Goal: Task Accomplishment & Management: Manage account settings

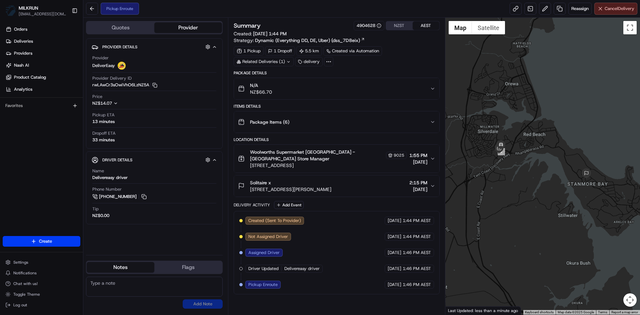
click at [617, 8] on span "Cancel Delivery" at bounding box center [620, 9] width 30 height 6
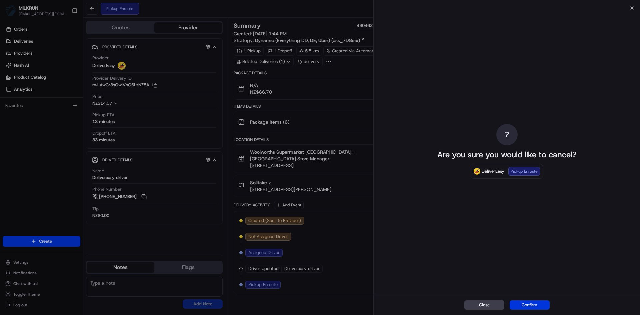
click at [534, 303] on button "Confirm" at bounding box center [530, 304] width 40 height 9
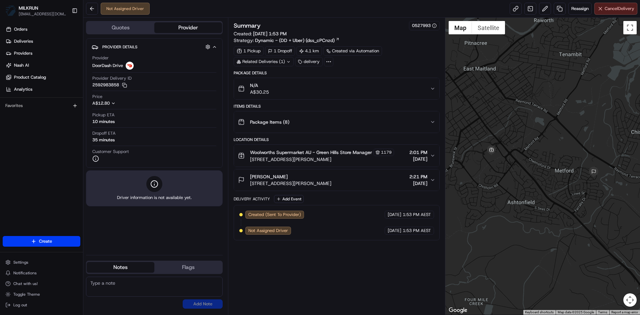
click at [606, 8] on span "Cancel Delivery" at bounding box center [620, 9] width 30 height 6
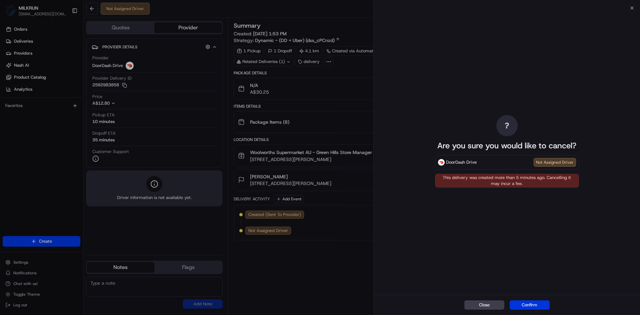
click at [538, 305] on button "Confirm" at bounding box center [530, 304] width 40 height 9
